Goal: Task Accomplishment & Management: Manage account settings

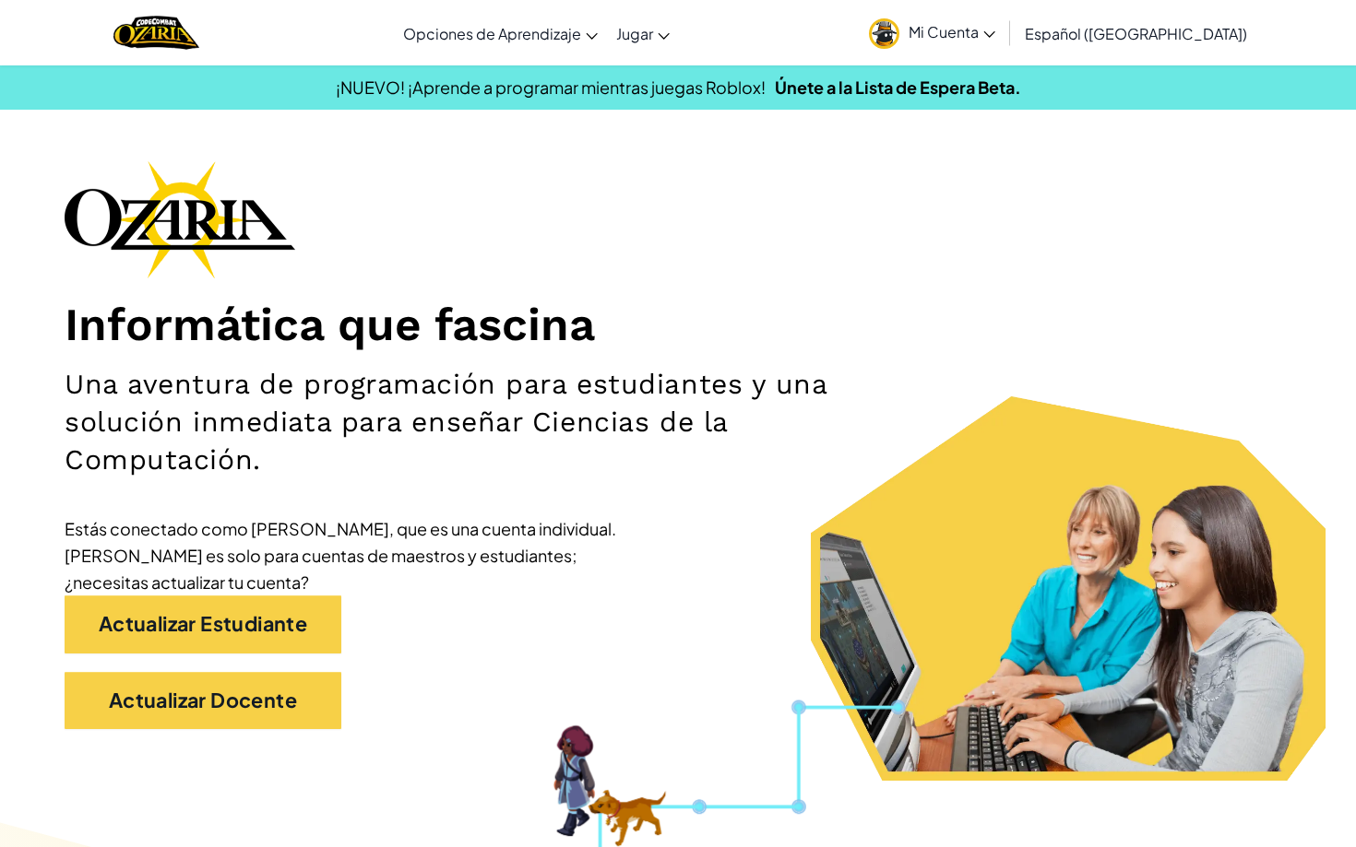
click at [737, 43] on link "Mi Cuenta" at bounding box center [931, 33] width 145 height 58
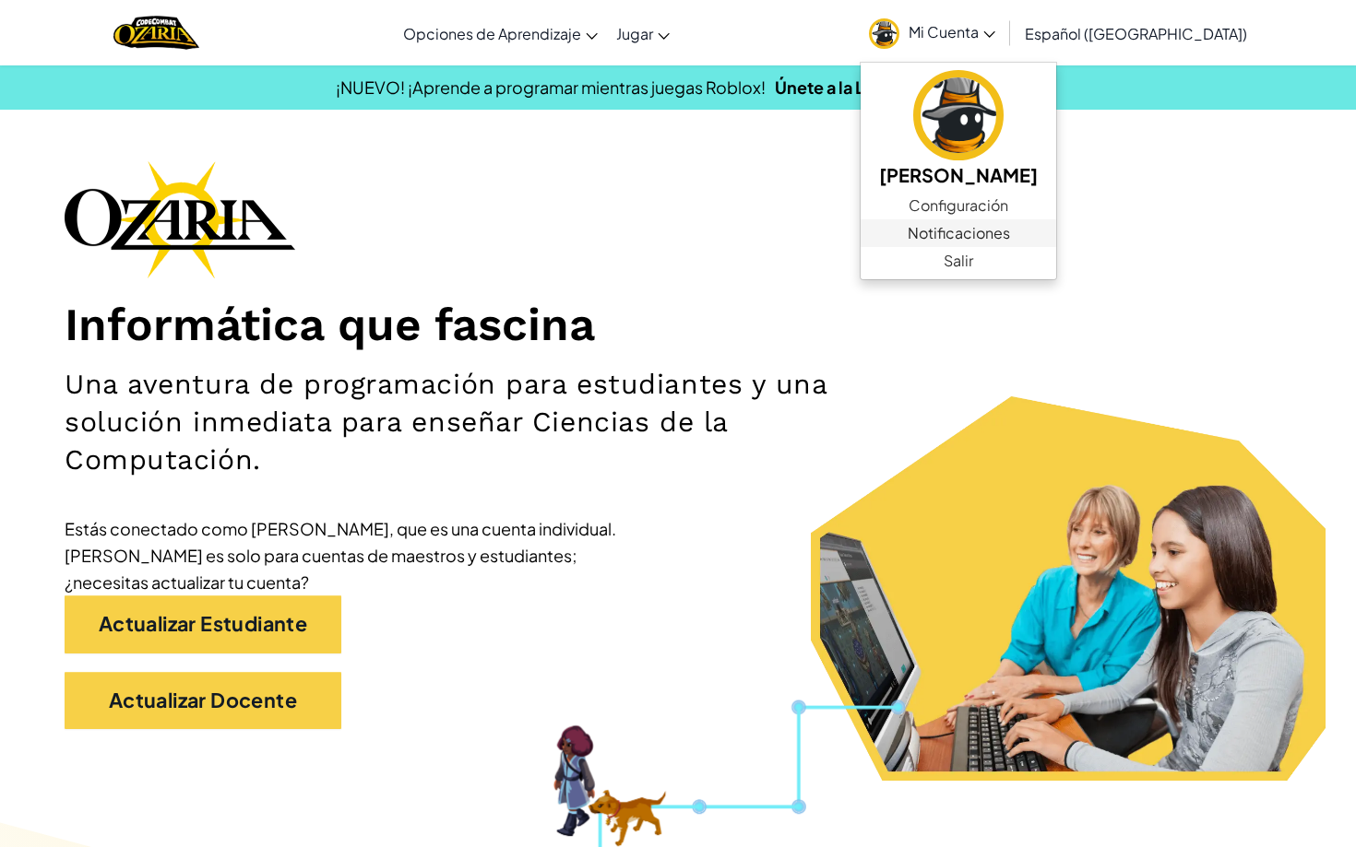
click at [737, 233] on span "Notificaciones" at bounding box center [958, 233] width 102 height 22
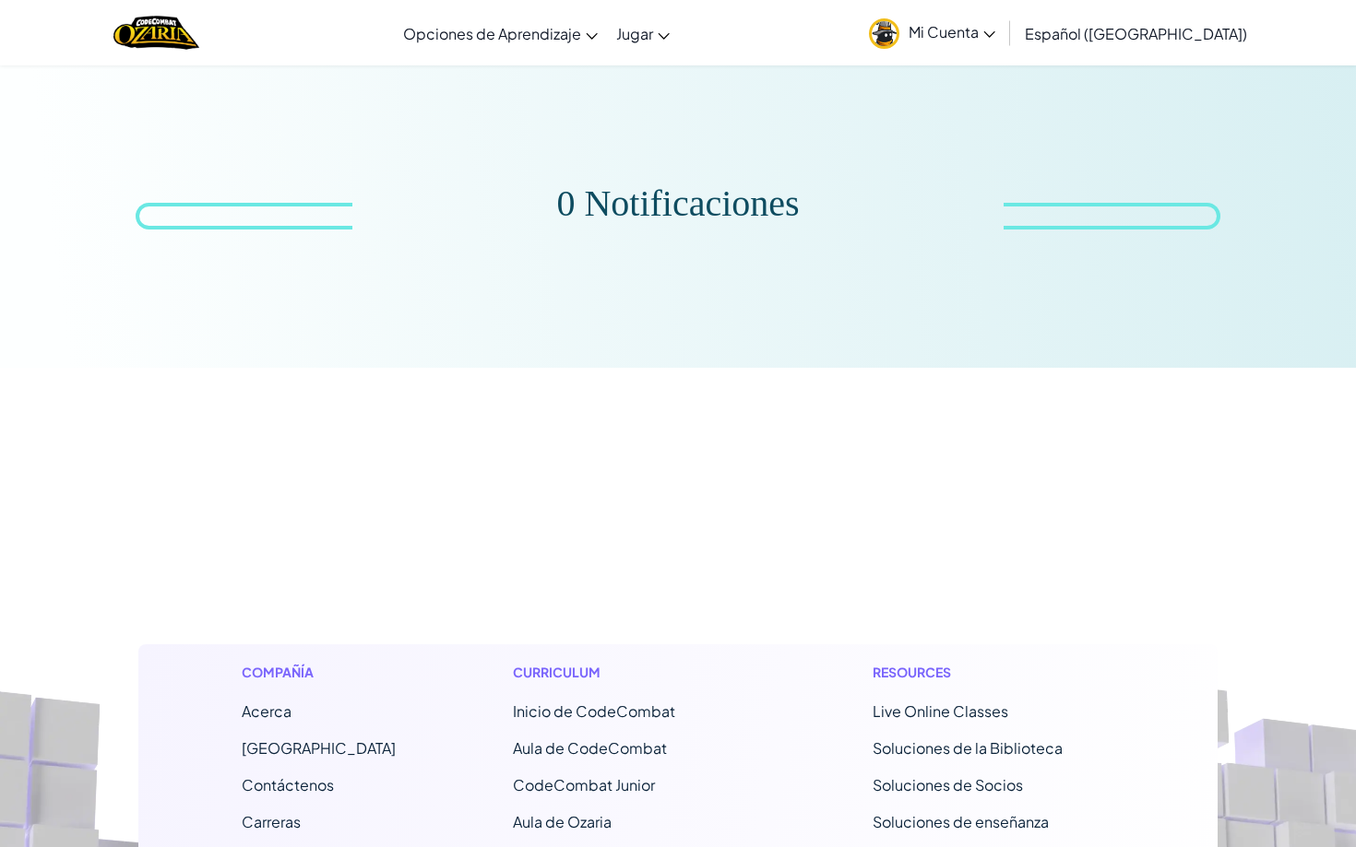
click at [737, 26] on span "Mi Cuenta" at bounding box center [951, 31] width 87 height 19
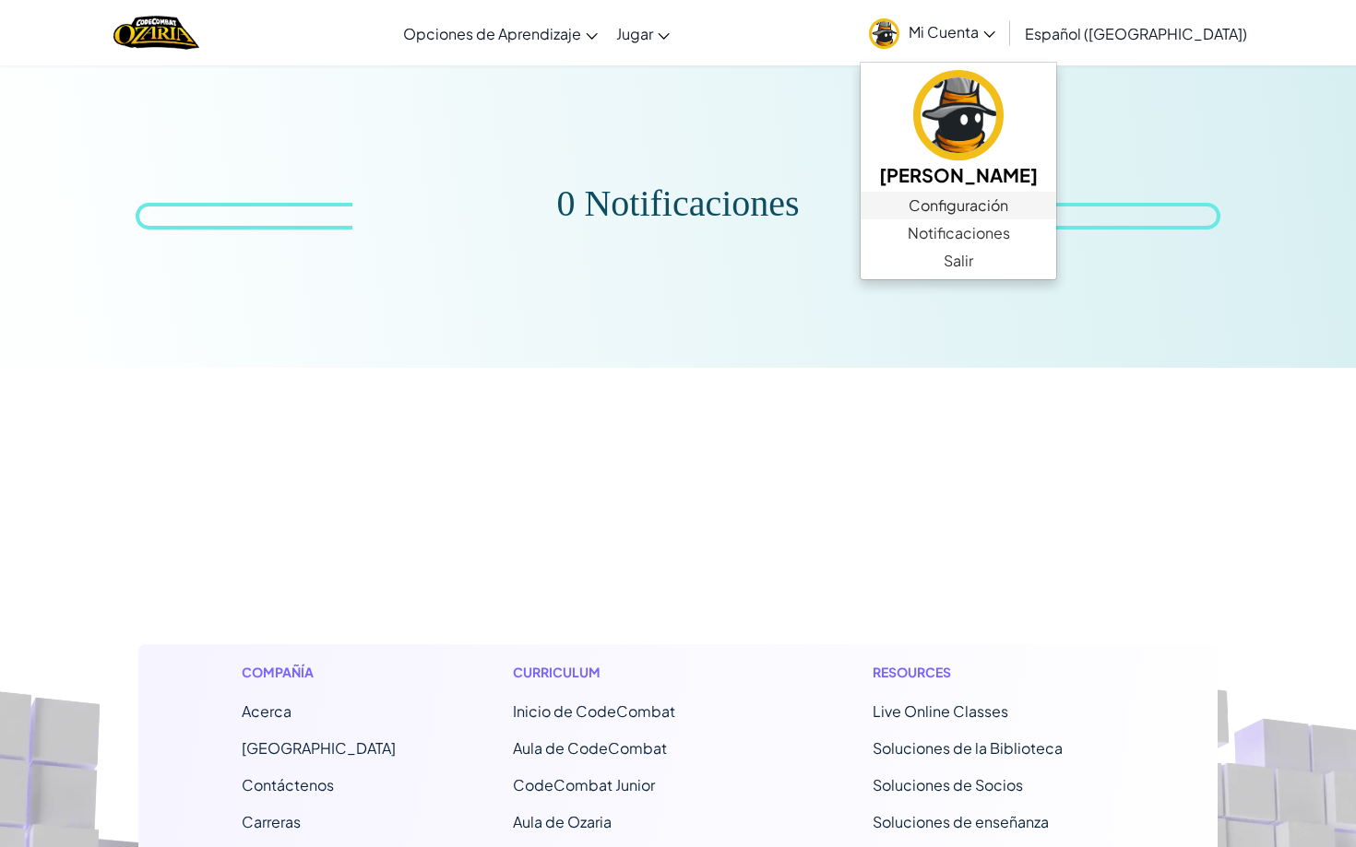
click at [737, 209] on link "Configuración" at bounding box center [957, 206] width 195 height 28
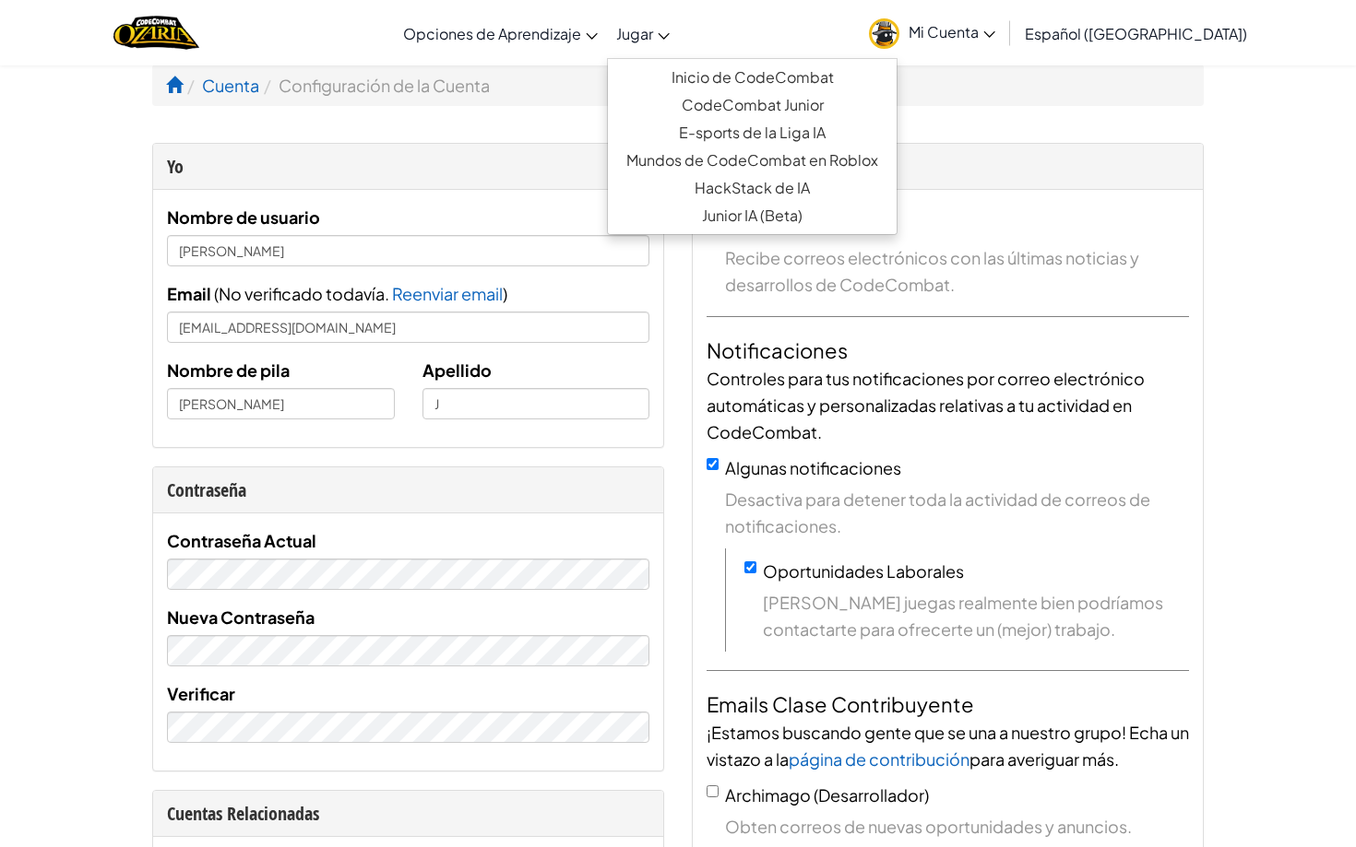
click at [679, 45] on link "Jugar" at bounding box center [643, 33] width 72 height 50
click at [737, 28] on span "Mi Cuenta" at bounding box center [951, 31] width 87 height 19
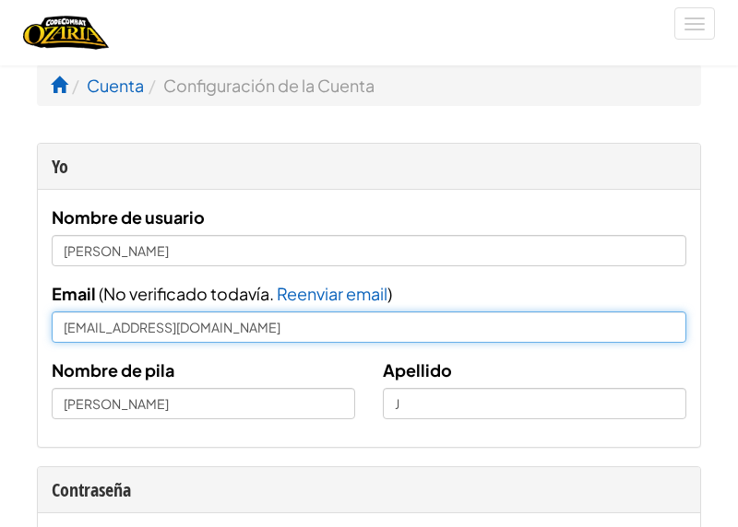
click at [78, 332] on input "[EMAIL_ADDRESS][DOMAIN_NAME]" at bounding box center [369, 327] width 634 height 31
click at [72, 332] on input "[EMAIL_ADDRESS][DOMAIN_NAME]" at bounding box center [369, 327] width 634 height 31
click at [228, 319] on input "[EMAIL_ADDRESS][DOMAIN_NAME]" at bounding box center [369, 327] width 634 height 31
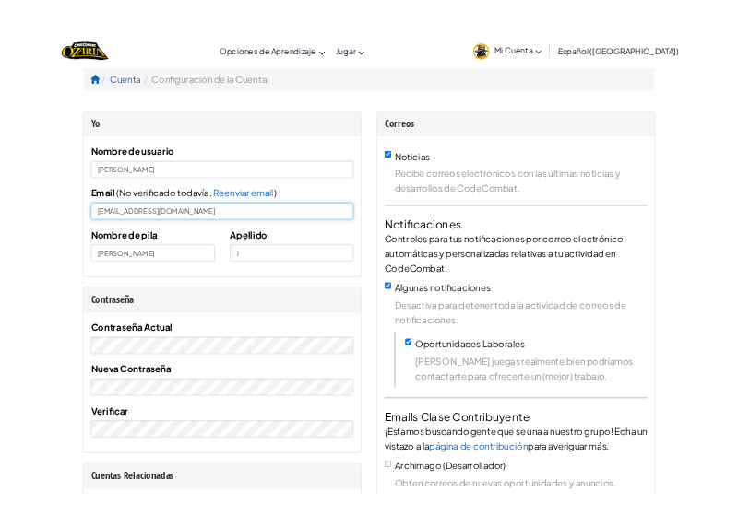
scroll to position [10, 0]
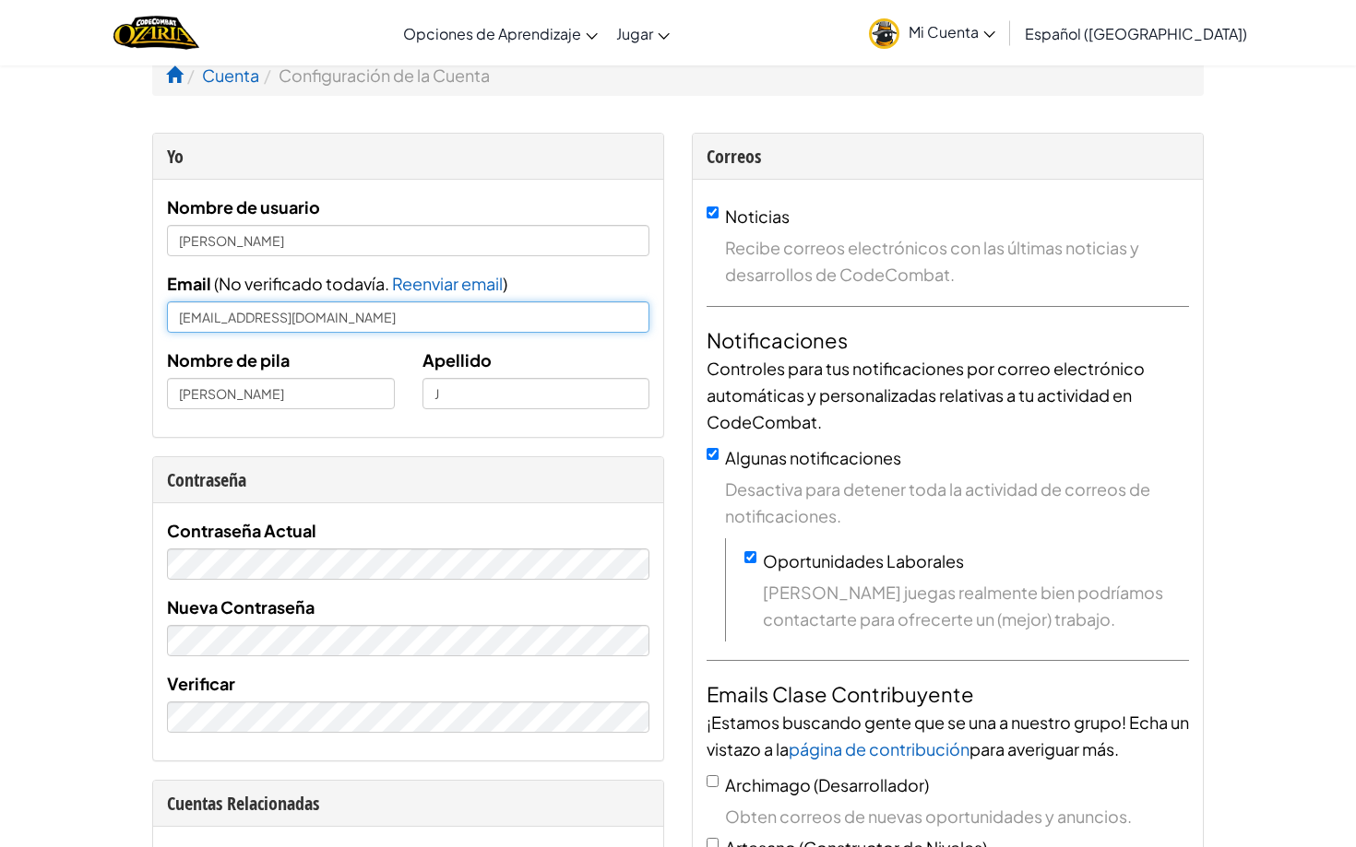
click at [395, 313] on input "[EMAIL_ADDRESS][DOMAIN_NAME]" at bounding box center [408, 317] width 482 height 31
type input "[EMAIL_ADDRESS][DOMAIN_NAME]"
click at [433, 280] on span "Reenviar email" at bounding box center [447, 283] width 111 height 21
click at [422, 289] on span "Reenviar email" at bounding box center [447, 283] width 111 height 21
